Goal: Information Seeking & Learning: Learn about a topic

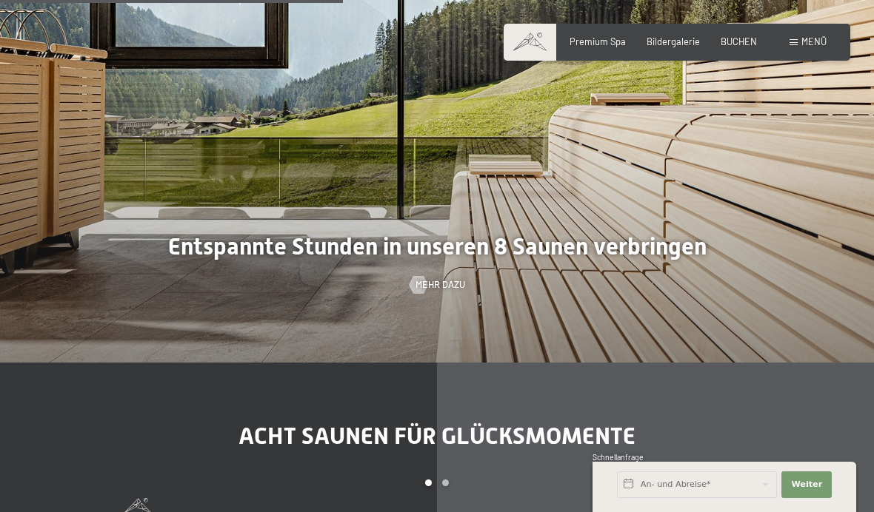
scroll to position [3266, 0]
click at [647, 352] on div at bounding box center [437, 106] width 874 height 512
click at [434, 291] on span "Mehr dazu" at bounding box center [440, 284] width 50 height 13
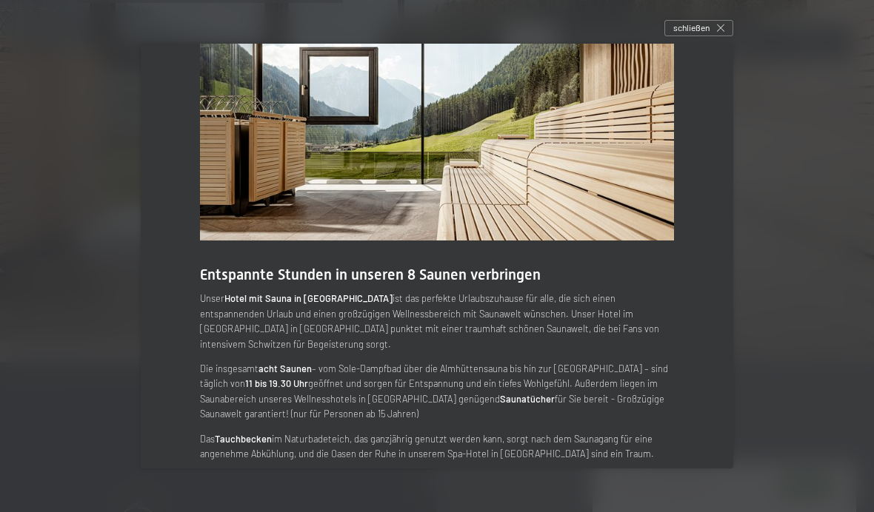
scroll to position [32, 0]
click at [699, 34] on span "schließen" at bounding box center [691, 27] width 36 height 13
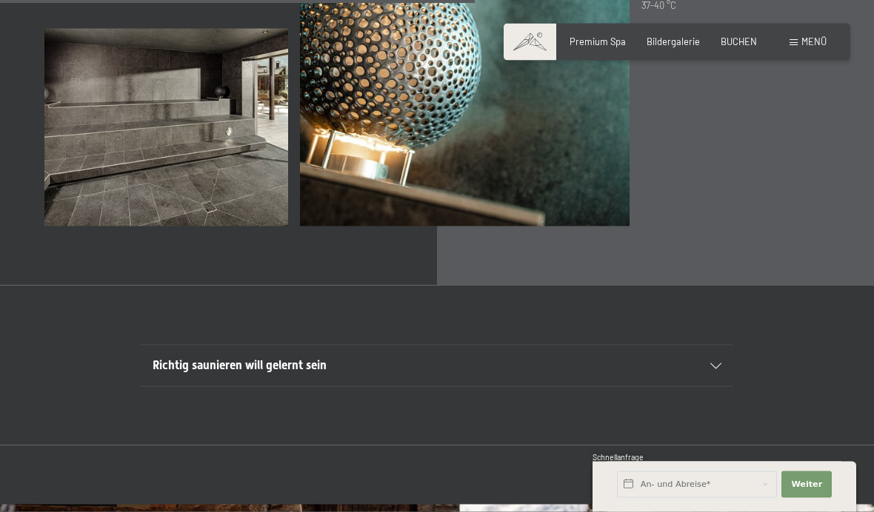
scroll to position [3931, 0]
click at [677, 44] on span "Bildergalerie" at bounding box center [672, 42] width 53 height 12
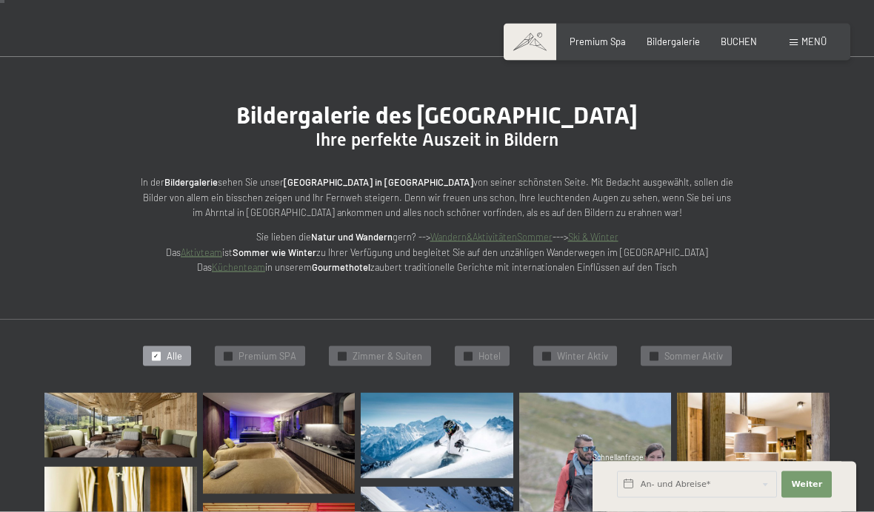
scroll to position [62, 0]
click at [669, 45] on span "Bildergalerie" at bounding box center [672, 42] width 53 height 12
click at [673, 45] on span "Bildergalerie" at bounding box center [672, 42] width 53 height 12
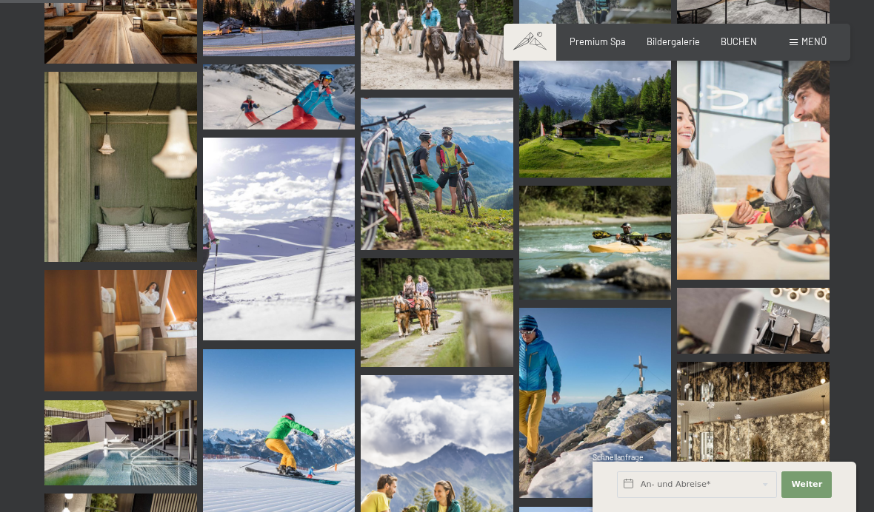
scroll to position [1233, 0]
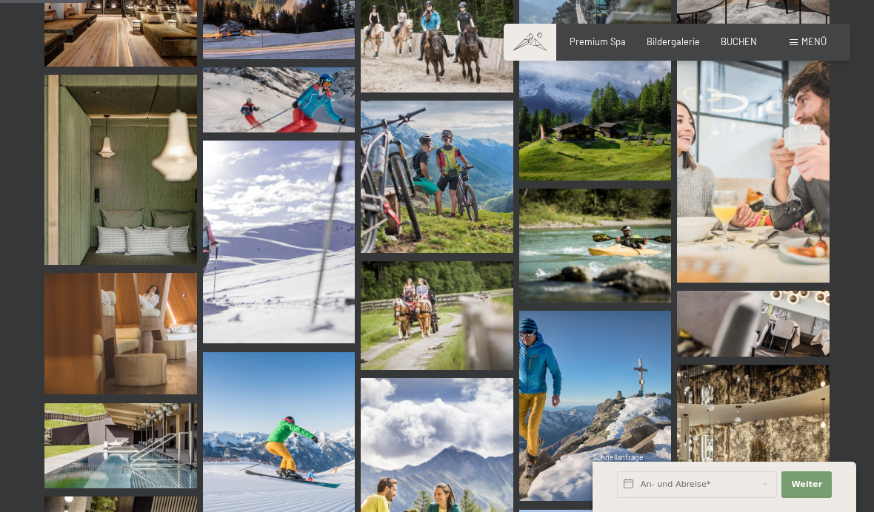
click at [611, 41] on span "Premium Spa" at bounding box center [597, 42] width 56 height 12
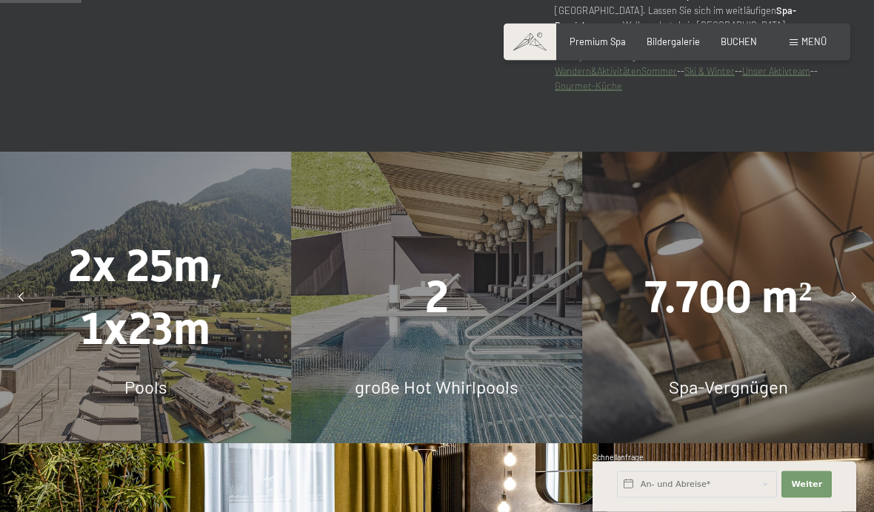
scroll to position [772, 0]
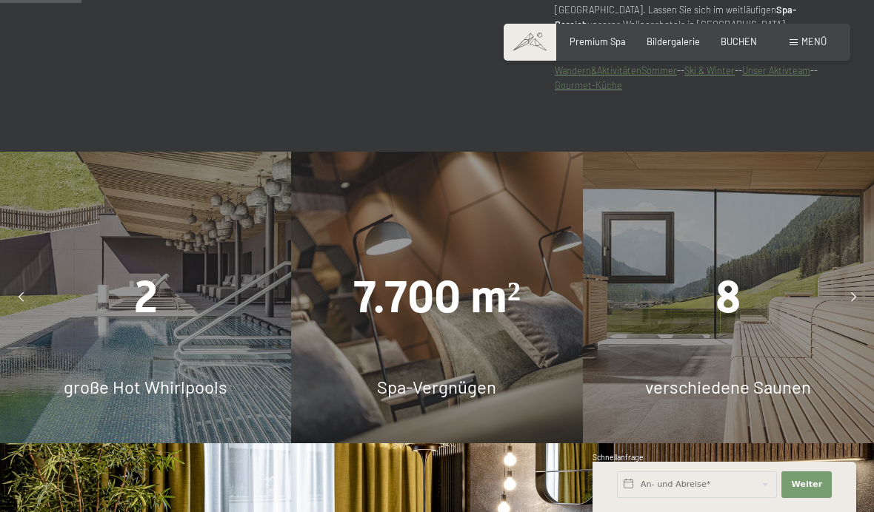
click at [748, 329] on div "8" at bounding box center [728, 298] width 291 height 63
click at [846, 312] on div at bounding box center [853, 298] width 30 height 30
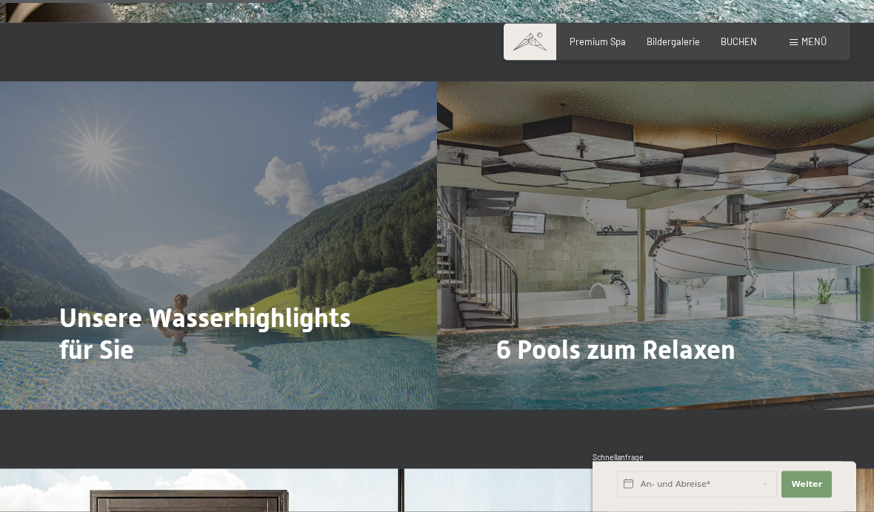
scroll to position [2648, 0]
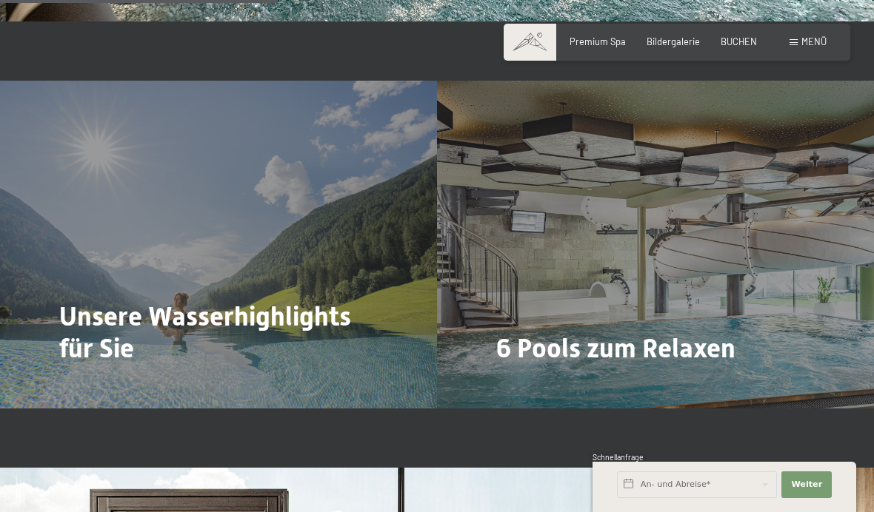
click at [810, 44] on span "Menü" at bounding box center [813, 42] width 25 height 12
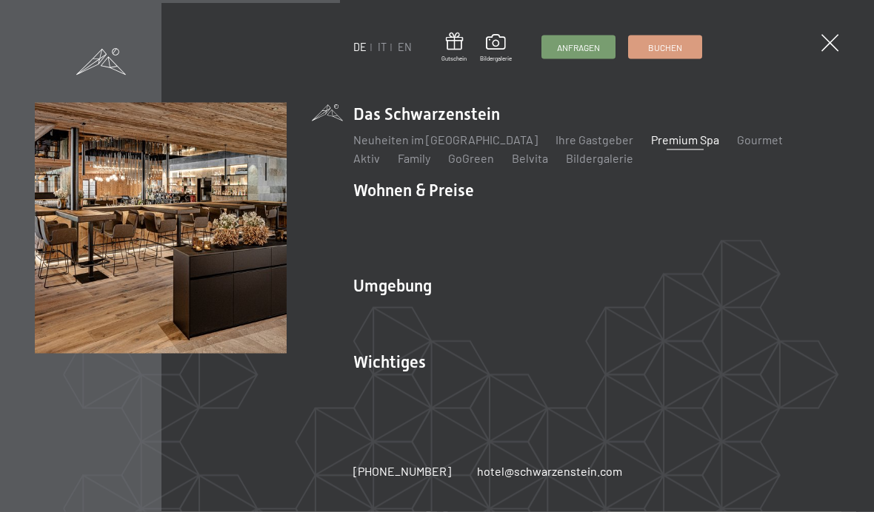
scroll to position [3239, 0]
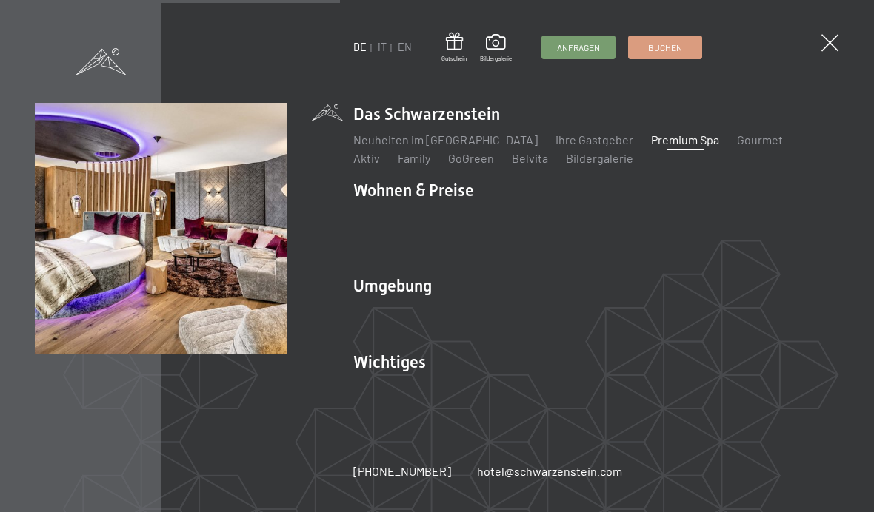
click at [498, 223] on link "Zimmer & Preise" at bounding box center [510, 216] width 86 height 14
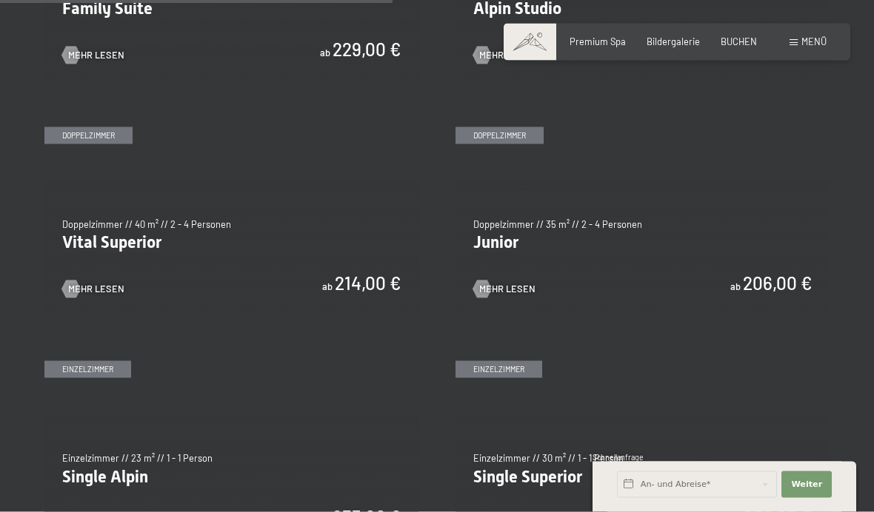
scroll to position [1614, 0]
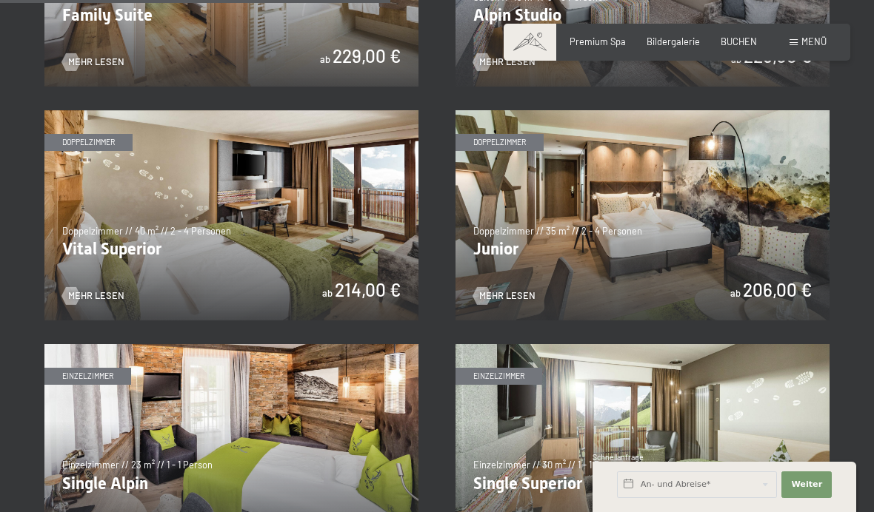
click at [164, 206] on img at bounding box center [231, 215] width 374 height 210
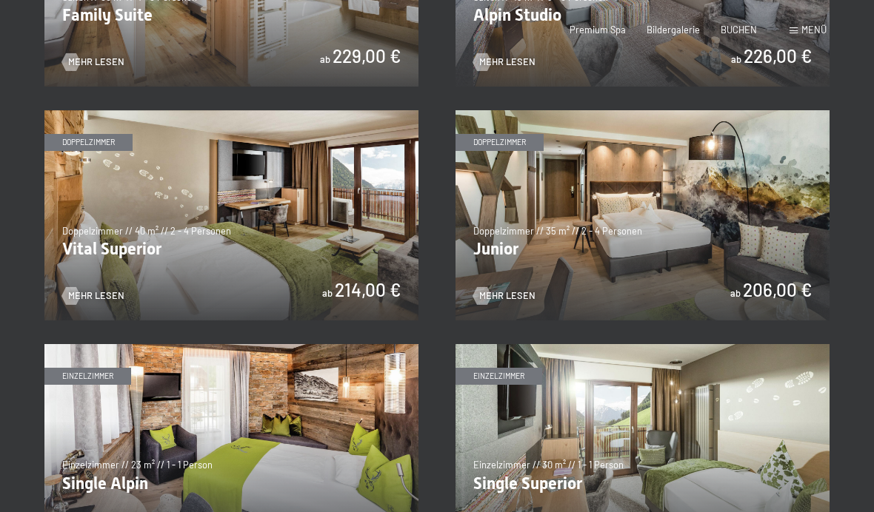
scroll to position [0, 0]
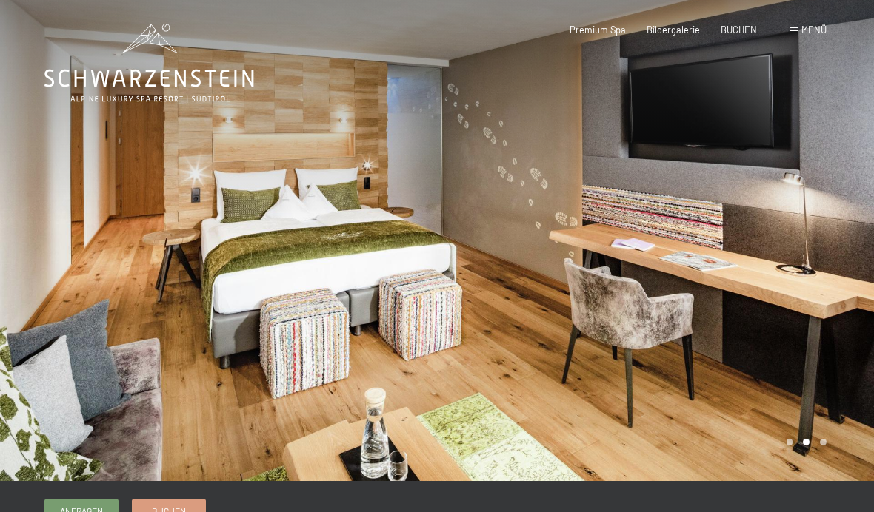
click at [796, 29] on span at bounding box center [793, 30] width 8 height 7
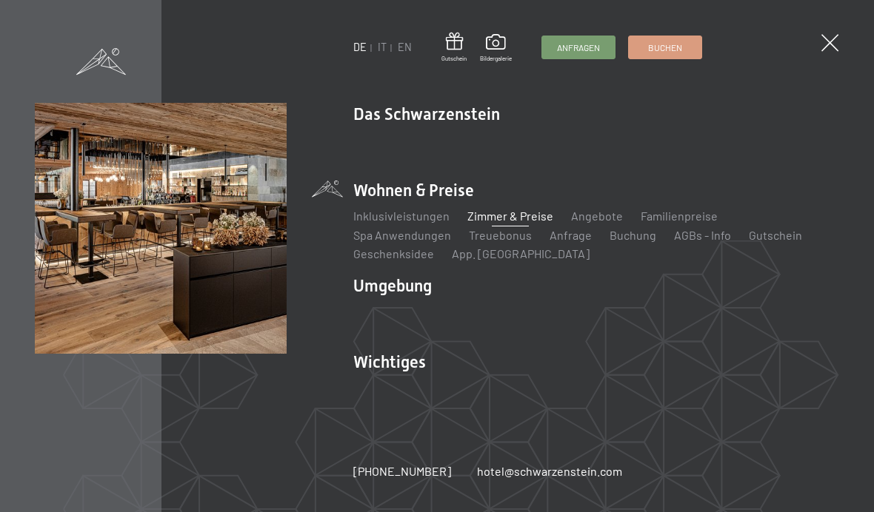
click at [503, 49] on span at bounding box center [496, 44] width 32 height 20
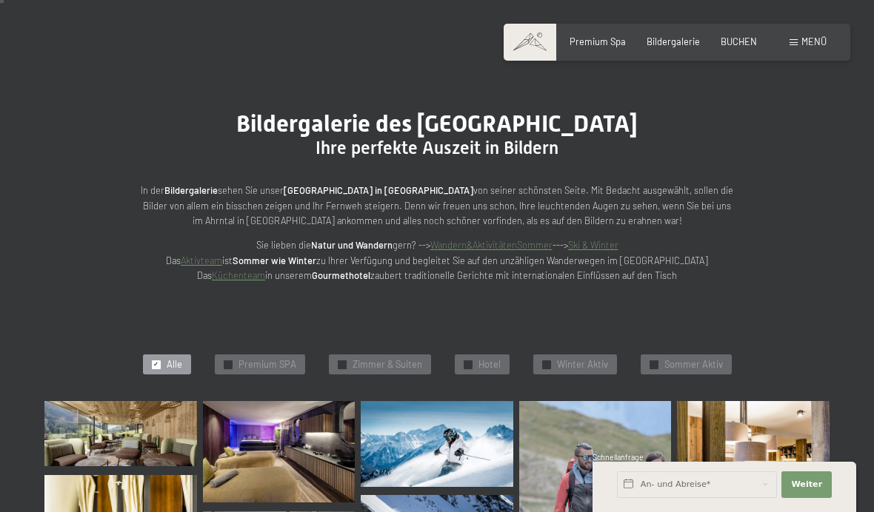
scroll to position [56, 0]
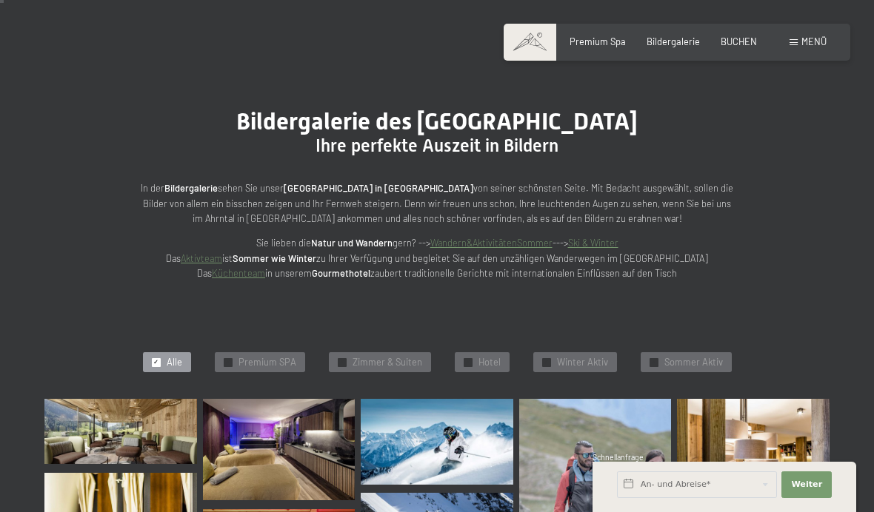
click at [489, 364] on span "Hotel" at bounding box center [489, 362] width 22 height 13
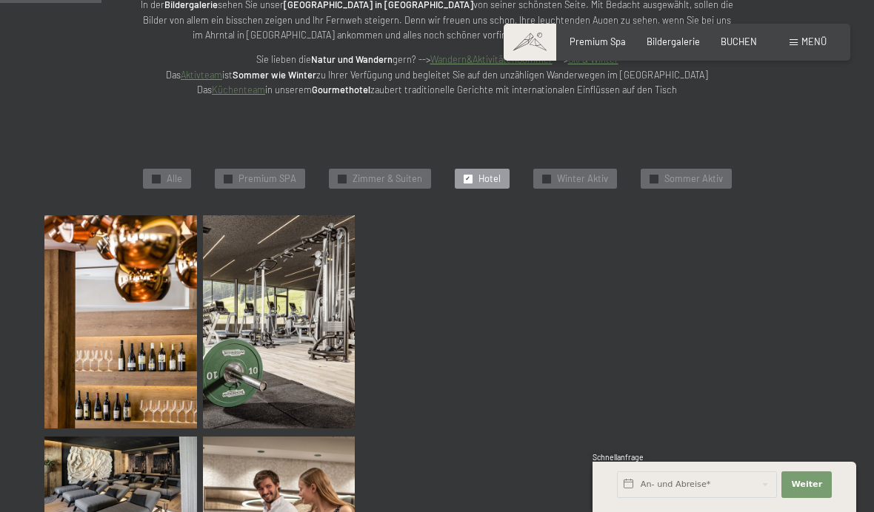
scroll to position [274, 0]
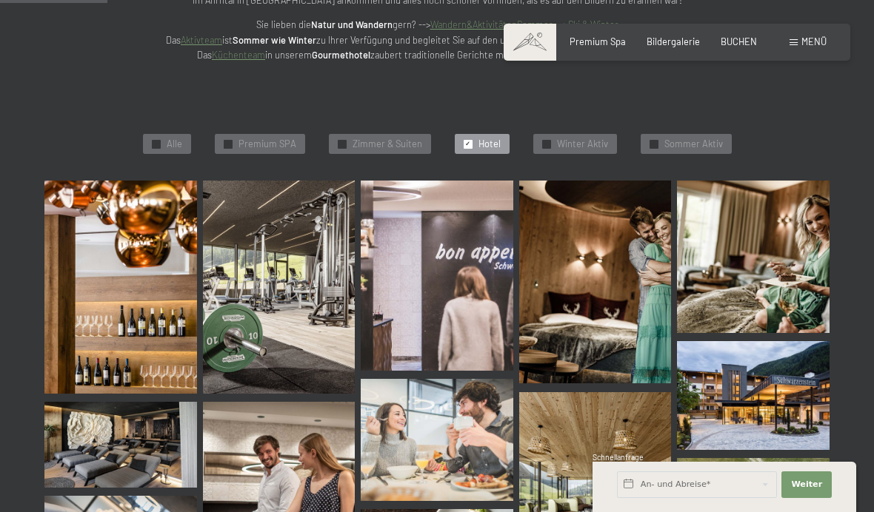
click at [766, 392] on img at bounding box center [753, 395] width 153 height 109
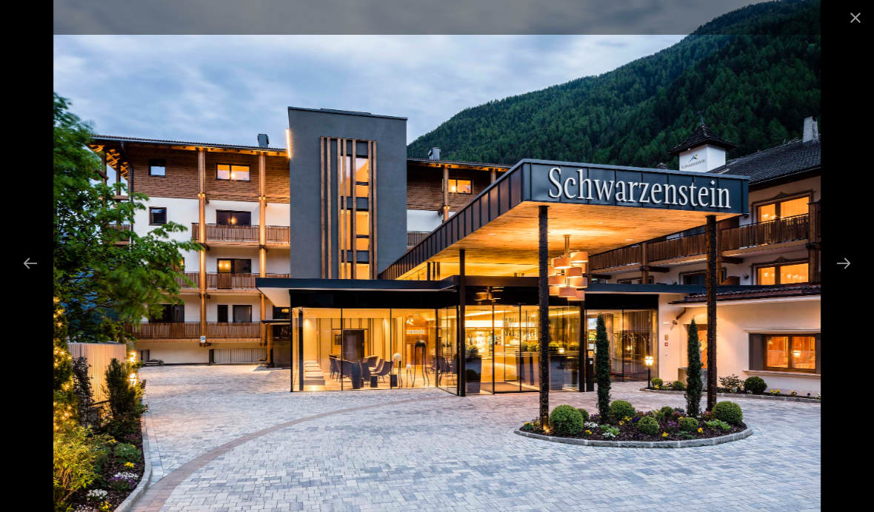
click at [849, 16] on button "Close gallery" at bounding box center [855, 17] width 37 height 35
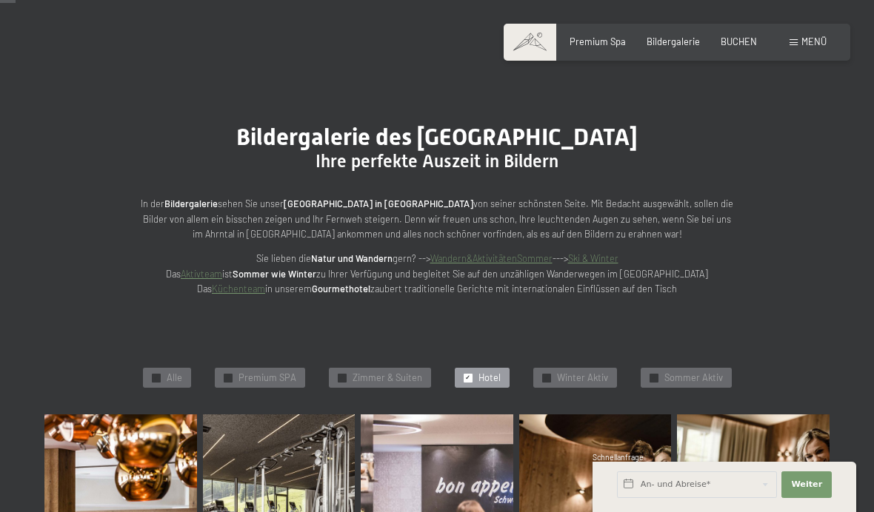
scroll to position [39, 0]
